Goal: Navigation & Orientation: Find specific page/section

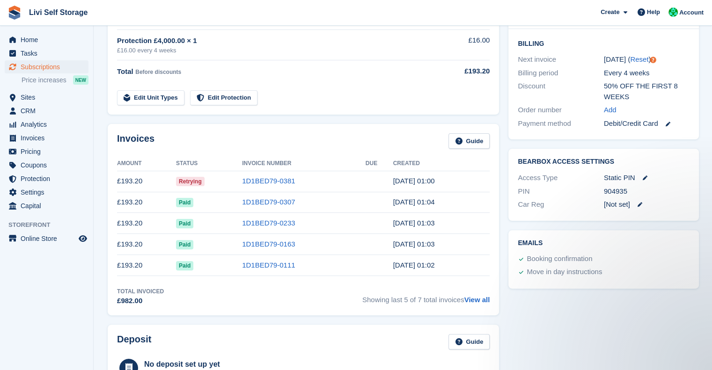
scroll to position [219, 0]
click at [274, 180] on link "1D1BED79-0381" at bounding box center [268, 180] width 53 height 8
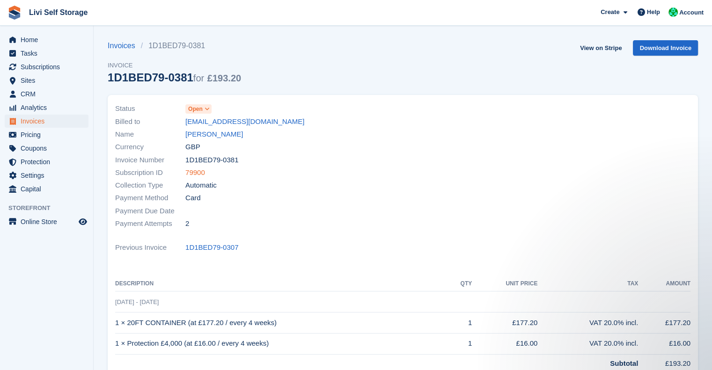
click at [200, 174] on link "79900" at bounding box center [195, 172] width 20 height 11
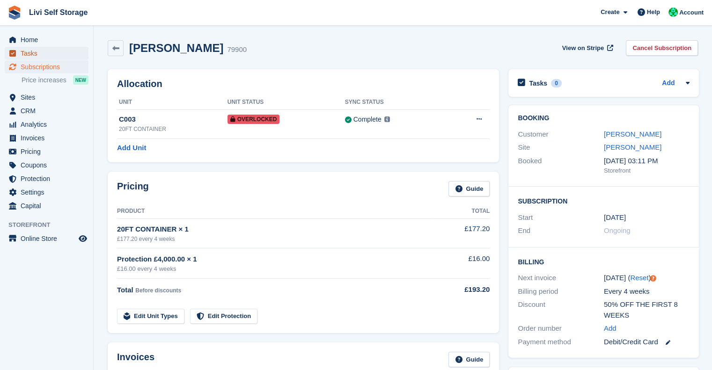
click at [39, 50] on span "Tasks" at bounding box center [49, 53] width 56 height 13
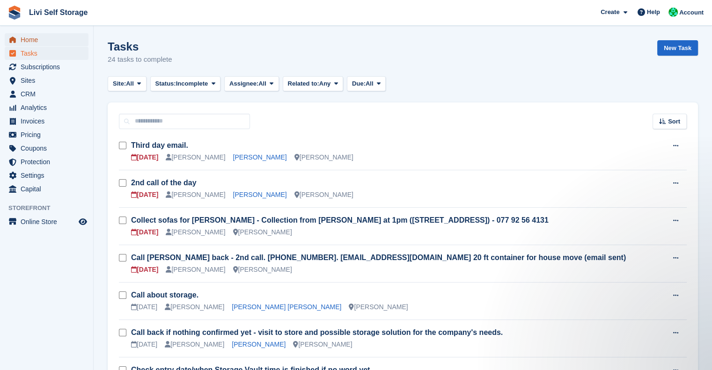
click at [21, 43] on span "Home" at bounding box center [49, 39] width 56 height 13
